Goal: Transaction & Acquisition: Book appointment/travel/reservation

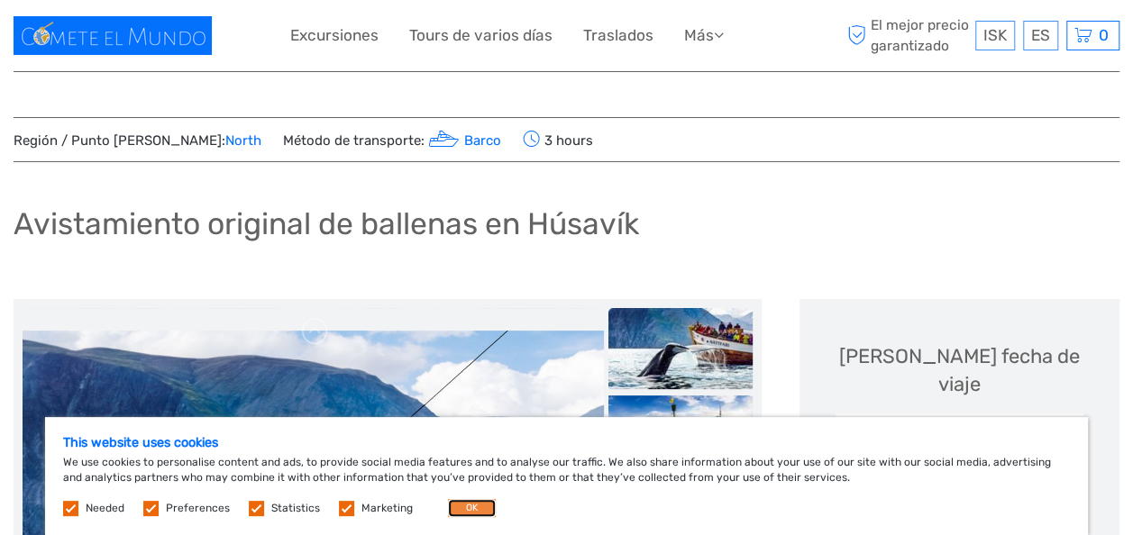
click at [453, 508] on button "OK" at bounding box center [472, 508] width 48 height 18
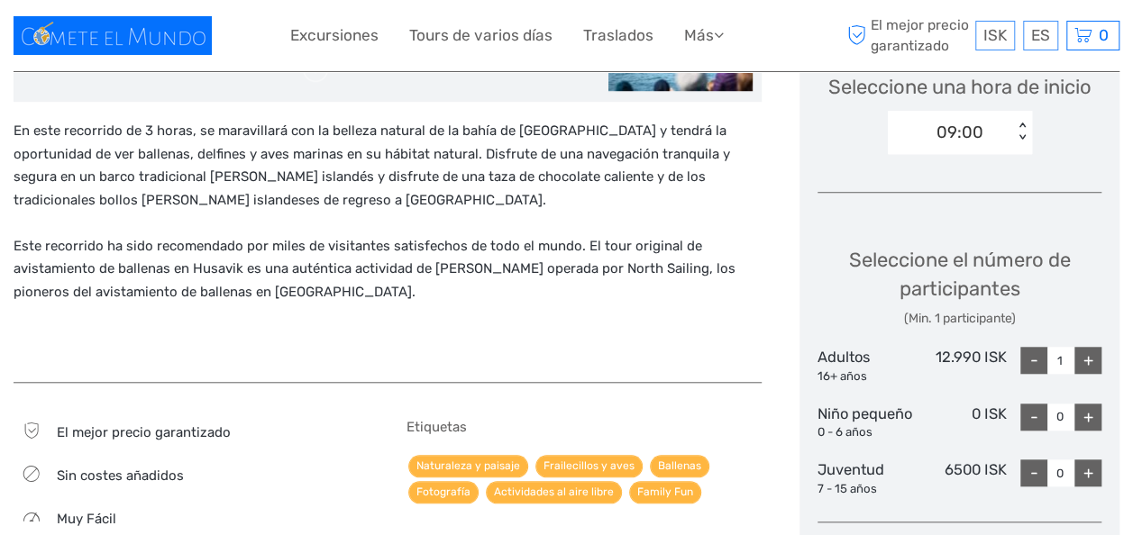
scroll to position [631, 0]
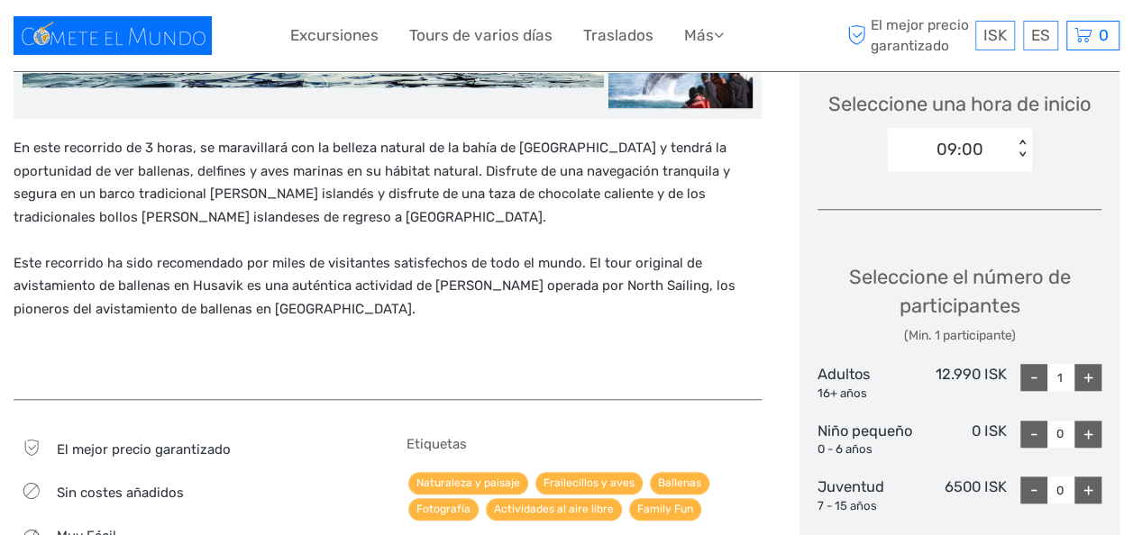
click at [1094, 364] on div "+" at bounding box center [1087, 377] width 27 height 27
type input "2"
click at [1088, 421] on div "+" at bounding box center [1087, 434] width 27 height 27
type input "1"
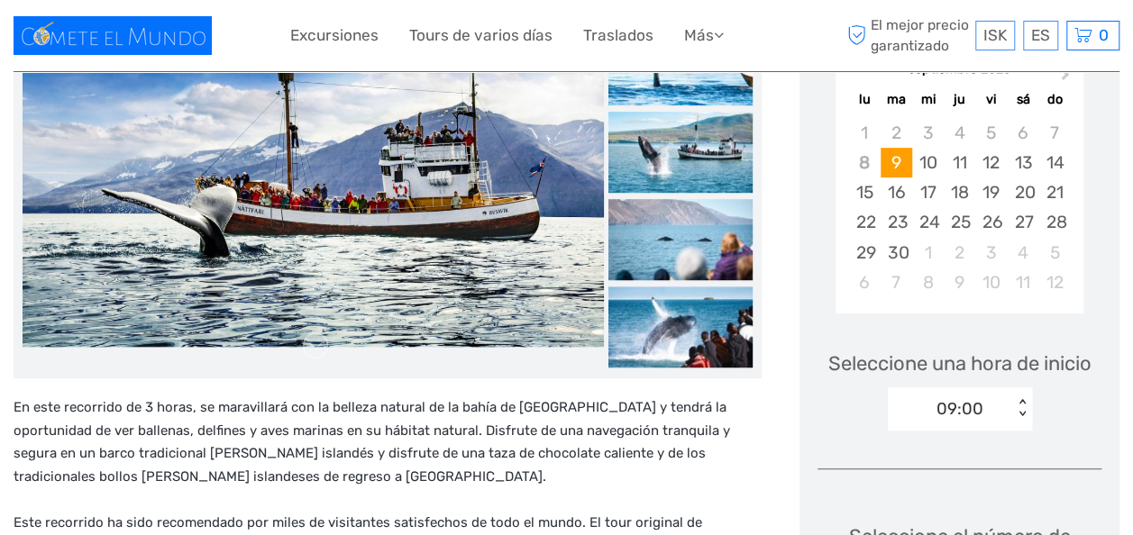
scroll to position [180, 0]
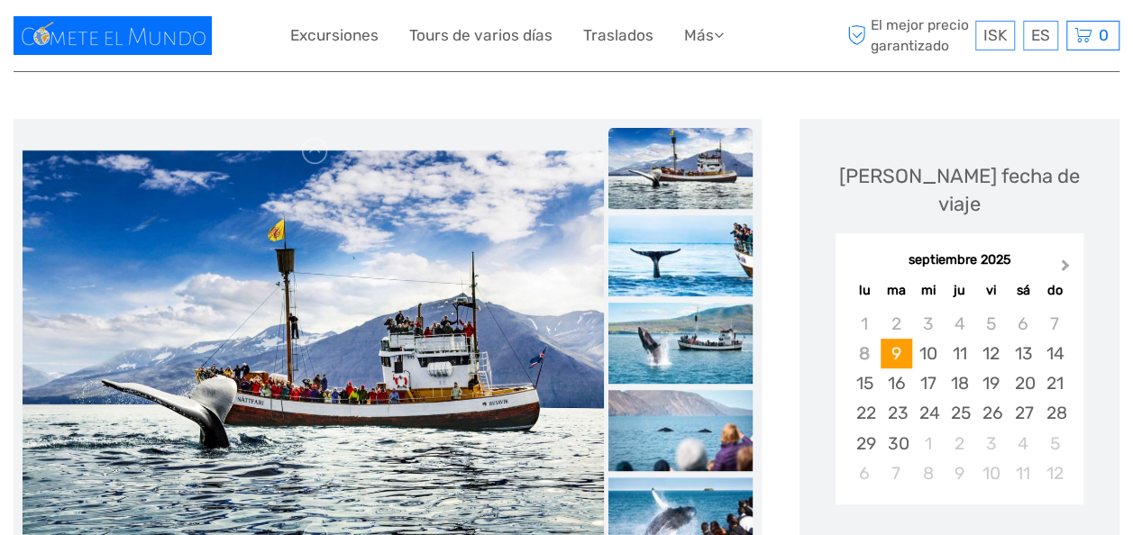
click at [1065, 256] on span "Next Month" at bounding box center [1065, 269] width 0 height 26
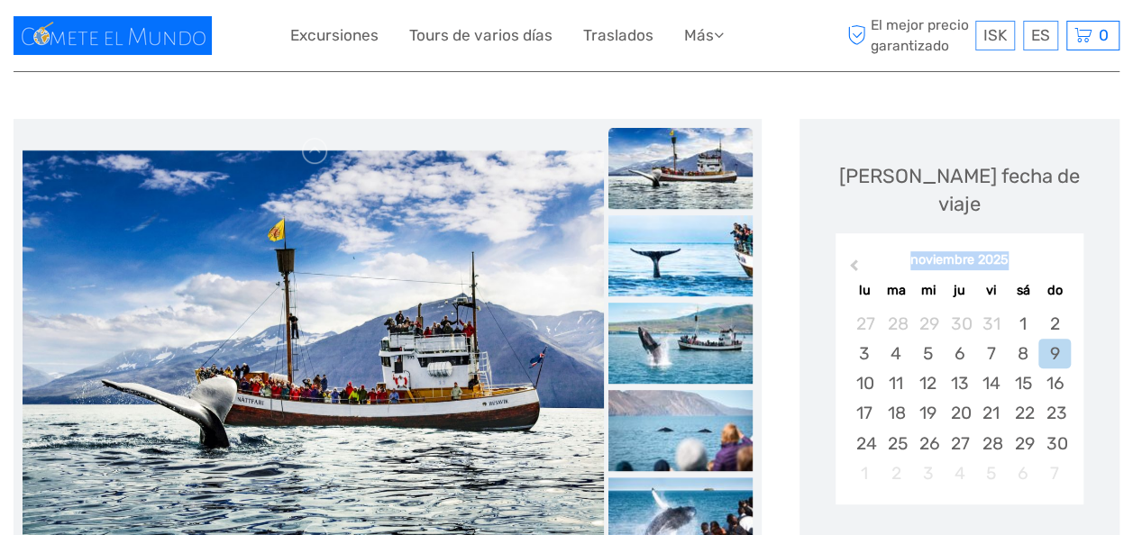
click at [1061, 251] on div "noviembre 2025" at bounding box center [959, 260] width 248 height 19
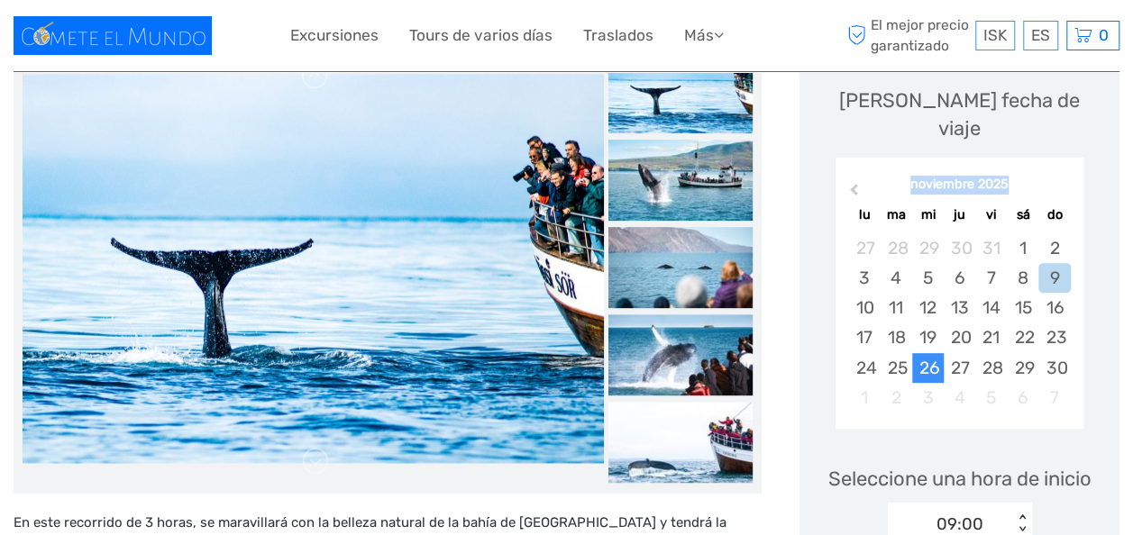
scroll to position [360, 0]
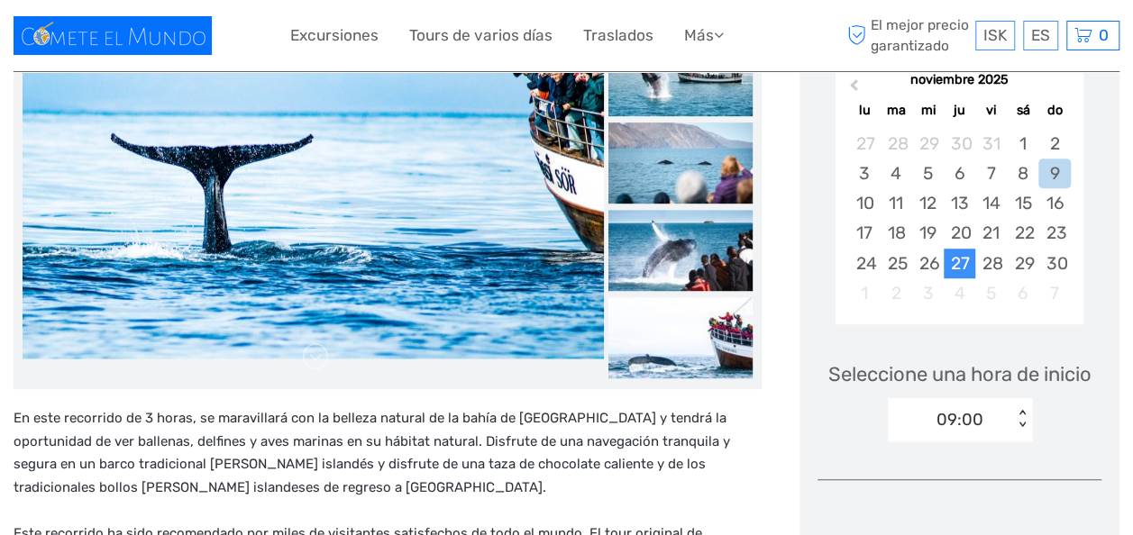
click at [959, 249] on div "27" at bounding box center [959, 264] width 32 height 30
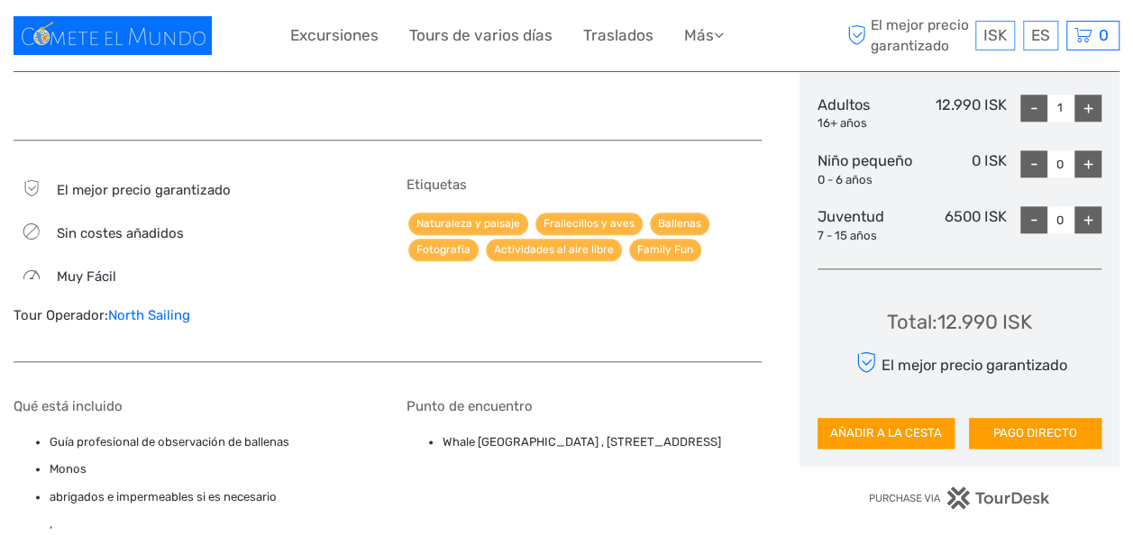
scroll to position [991, 0]
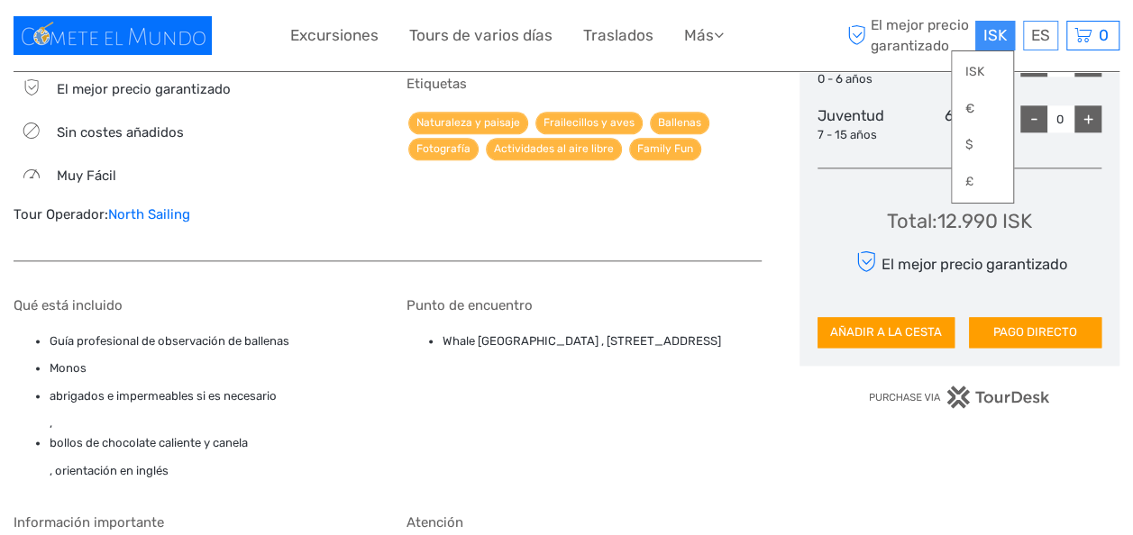
click at [988, 35] on span "ISK" at bounding box center [994, 35] width 23 height 18
click at [977, 103] on link "€" at bounding box center [981, 109] width 61 height 32
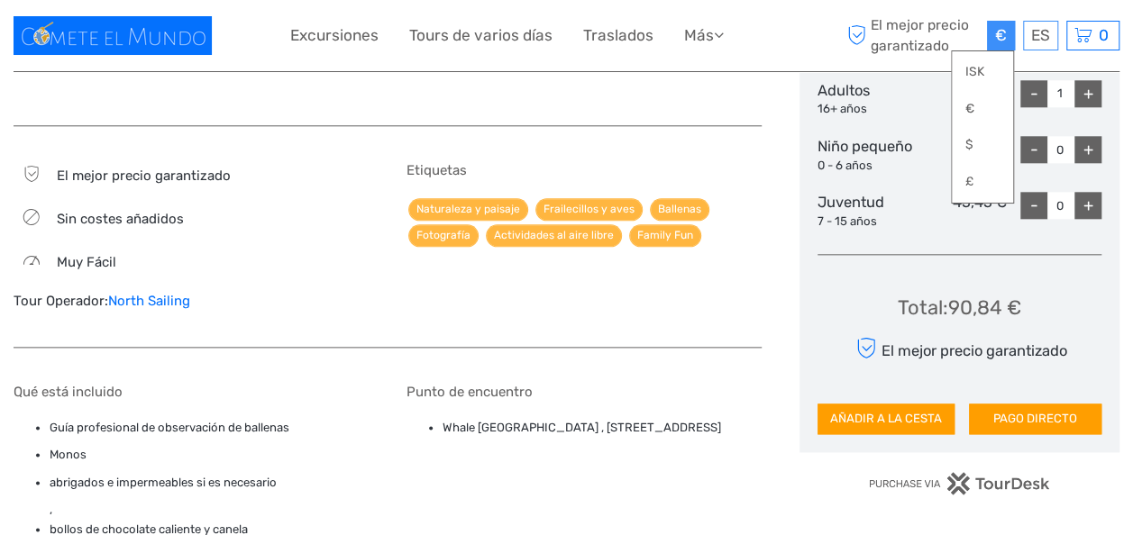
scroll to position [811, 0]
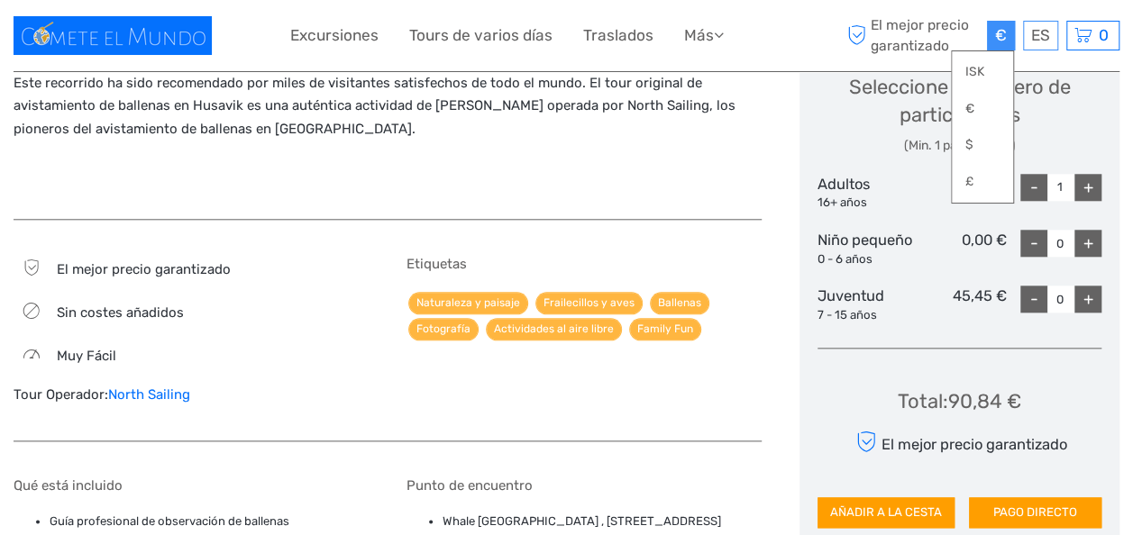
click at [1094, 174] on div "+" at bounding box center [1087, 187] width 27 height 27
type input "2"
click at [1092, 197] on div "Seleccione el número de participantes (Min. 1 participante) Adultos 16+ años 90…" at bounding box center [959, 191] width 284 height 286
click at [1092, 230] on div "+" at bounding box center [1087, 243] width 27 height 27
type input "1"
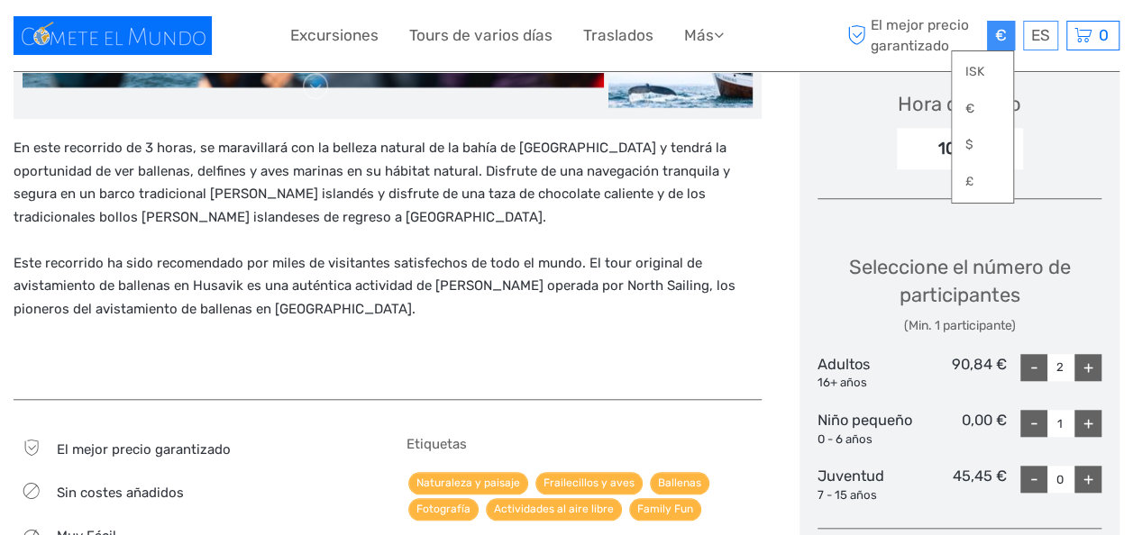
scroll to position [541, 0]
